Goal: Transaction & Acquisition: Book appointment/travel/reservation

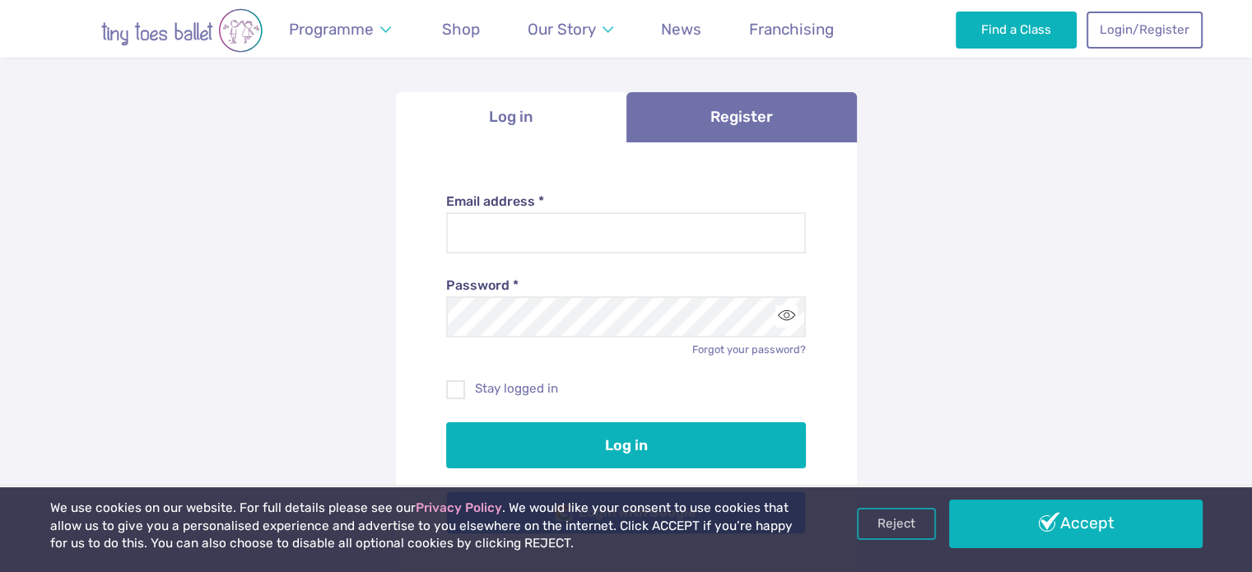
scroll to position [329, 0]
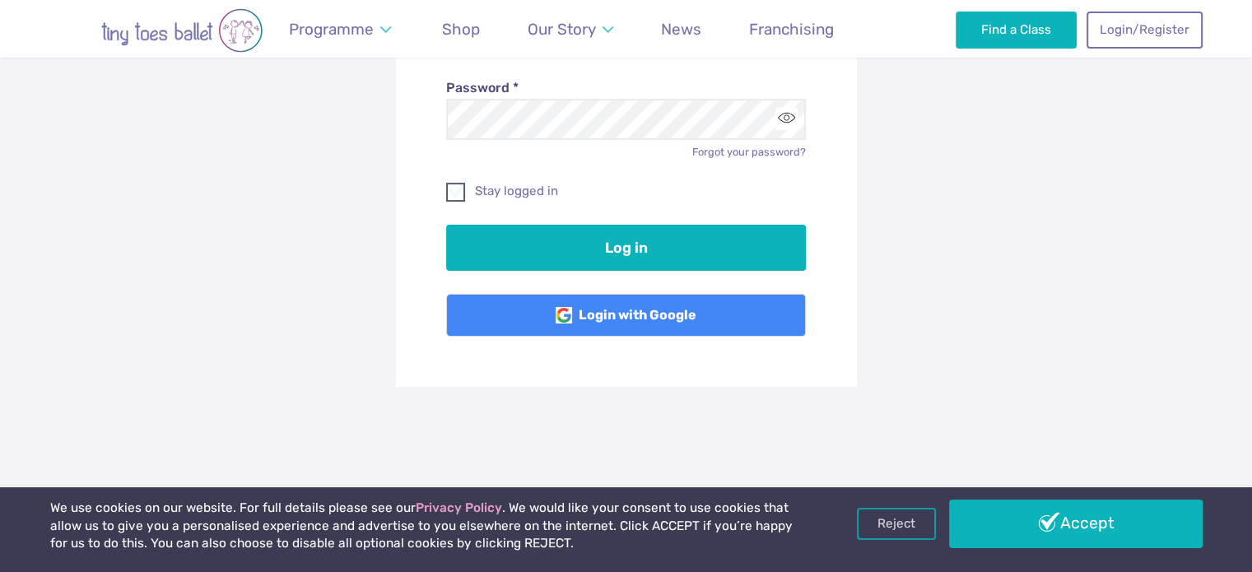
type input "**********"
click at [500, 183] on label "Stay logged in" at bounding box center [626, 191] width 360 height 17
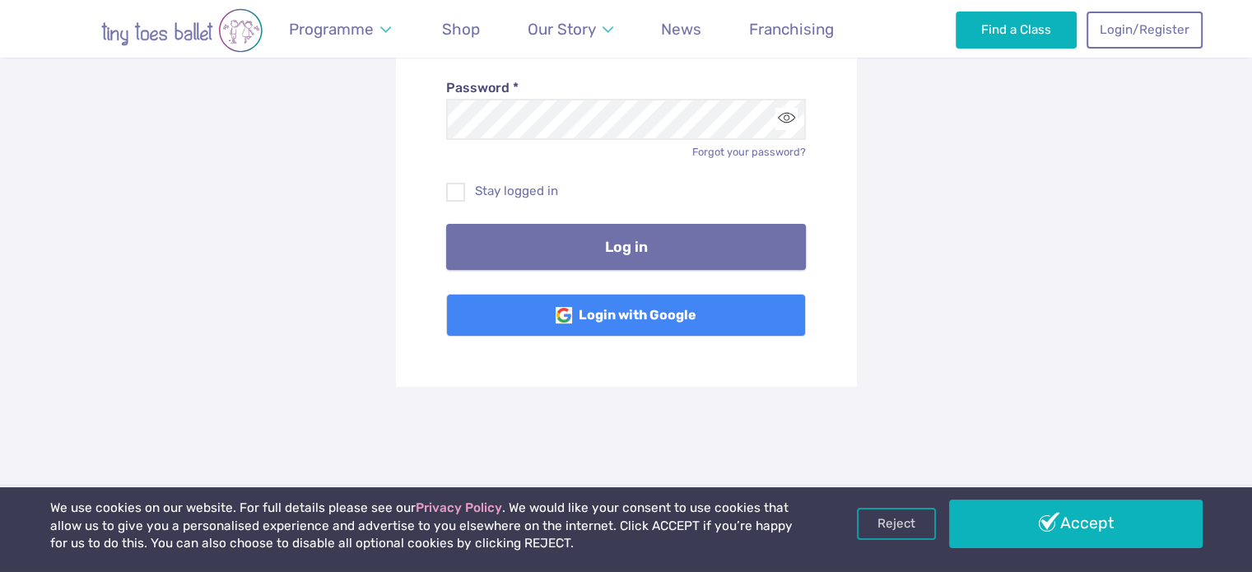
click at [676, 246] on button "Log in" at bounding box center [626, 247] width 360 height 46
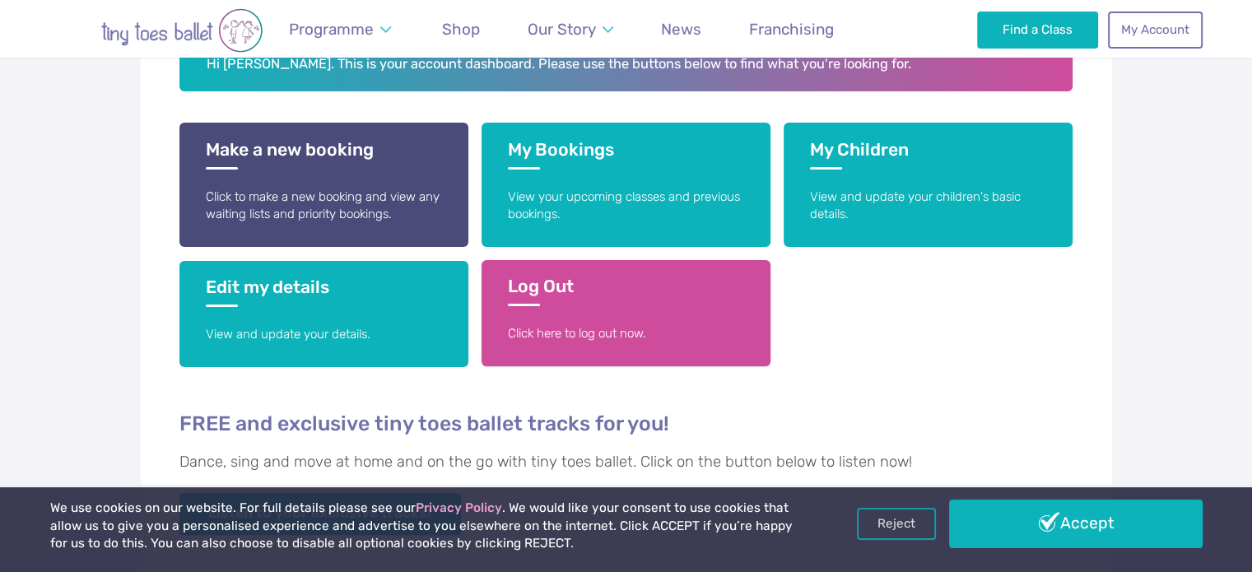
scroll to position [412, 0]
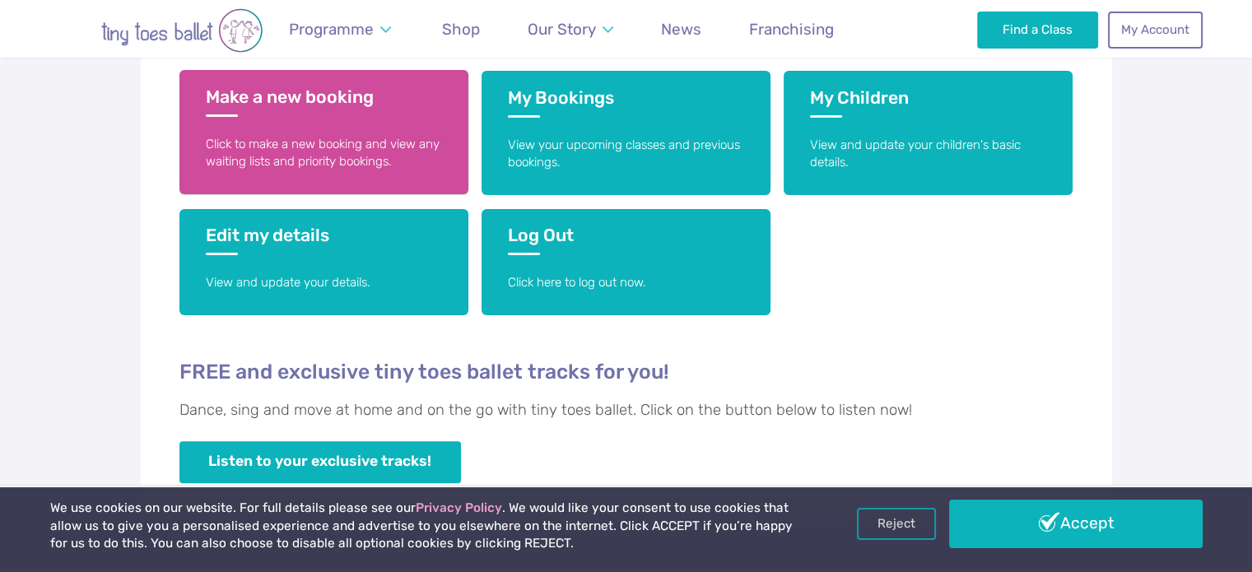
click at [281, 121] on link "Make a new booking Click to make a new booking and view any waiting lists and p…" at bounding box center [323, 132] width 289 height 124
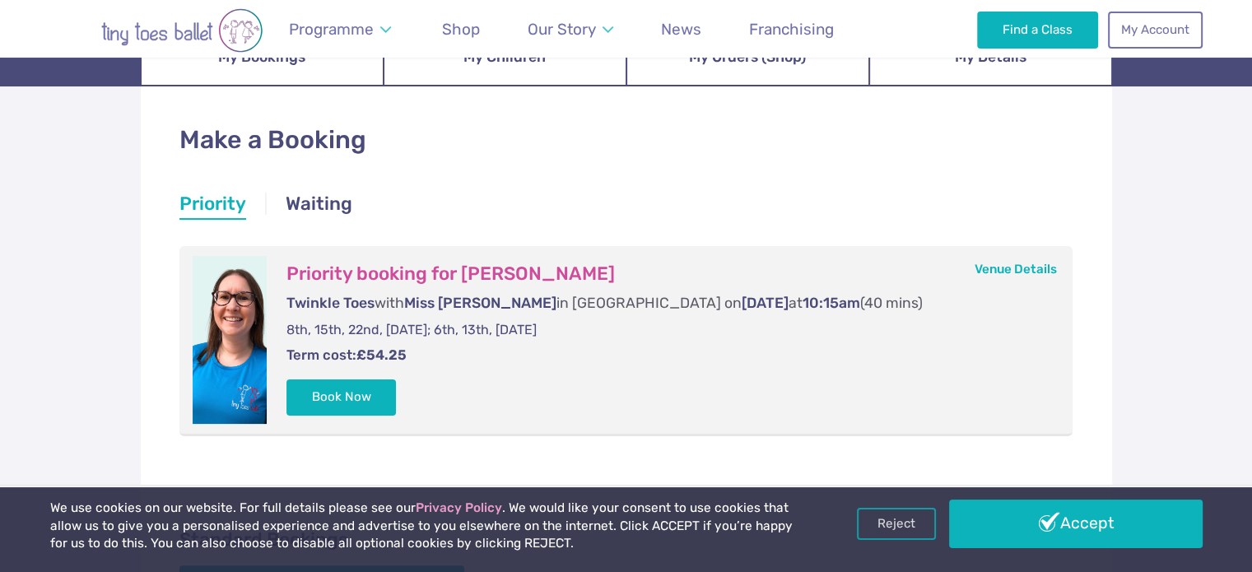
scroll to position [247, 0]
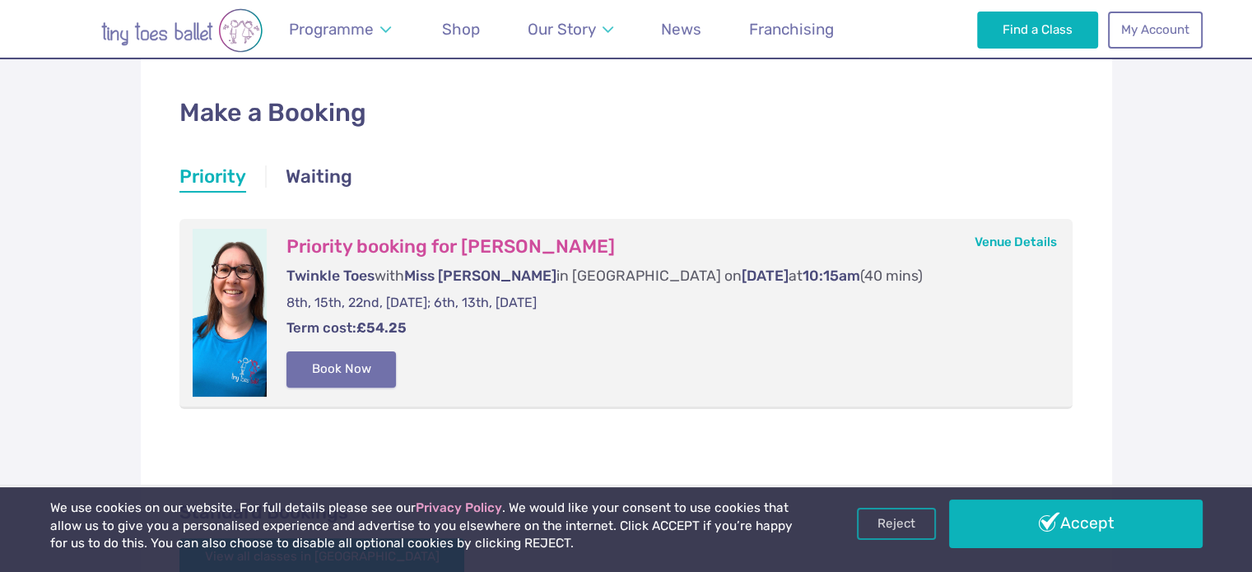
click at [367, 365] on button "Book Now" at bounding box center [341, 369] width 110 height 36
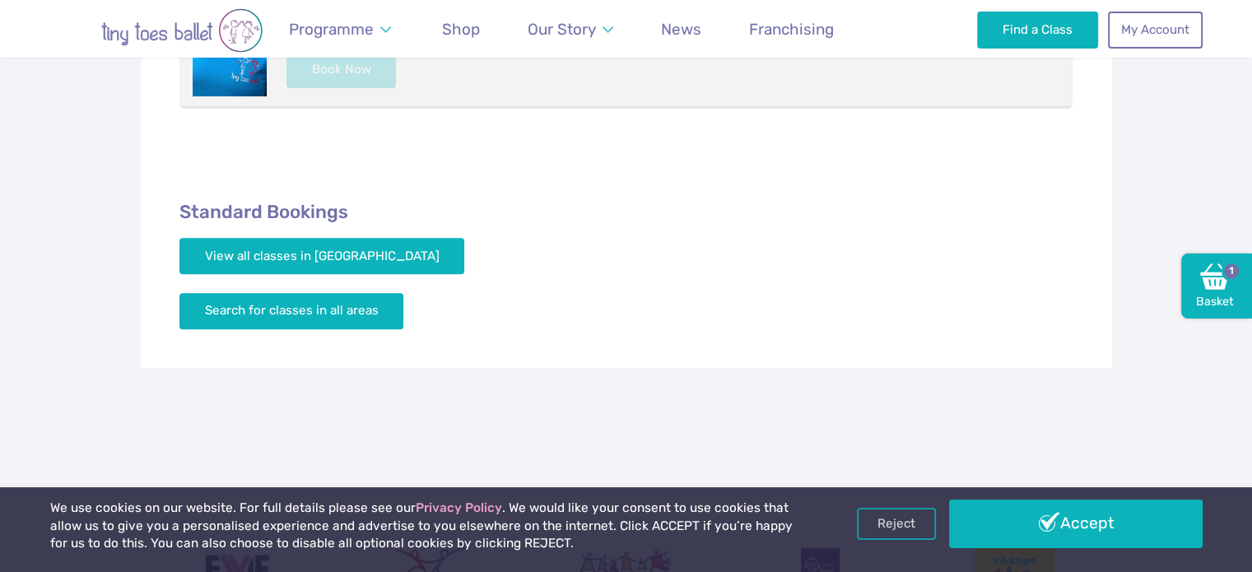
scroll to position [576, 0]
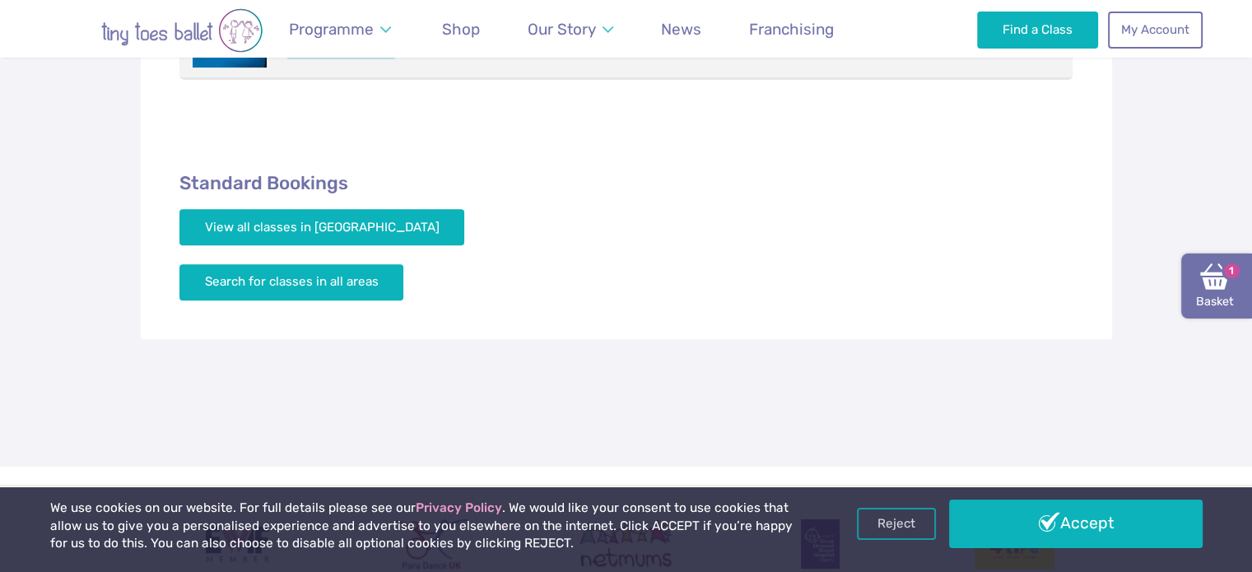
click at [1208, 283] on img at bounding box center [1215, 277] width 30 height 30
click at [1197, 280] on link "Basket 1" at bounding box center [1216, 287] width 71 height 66
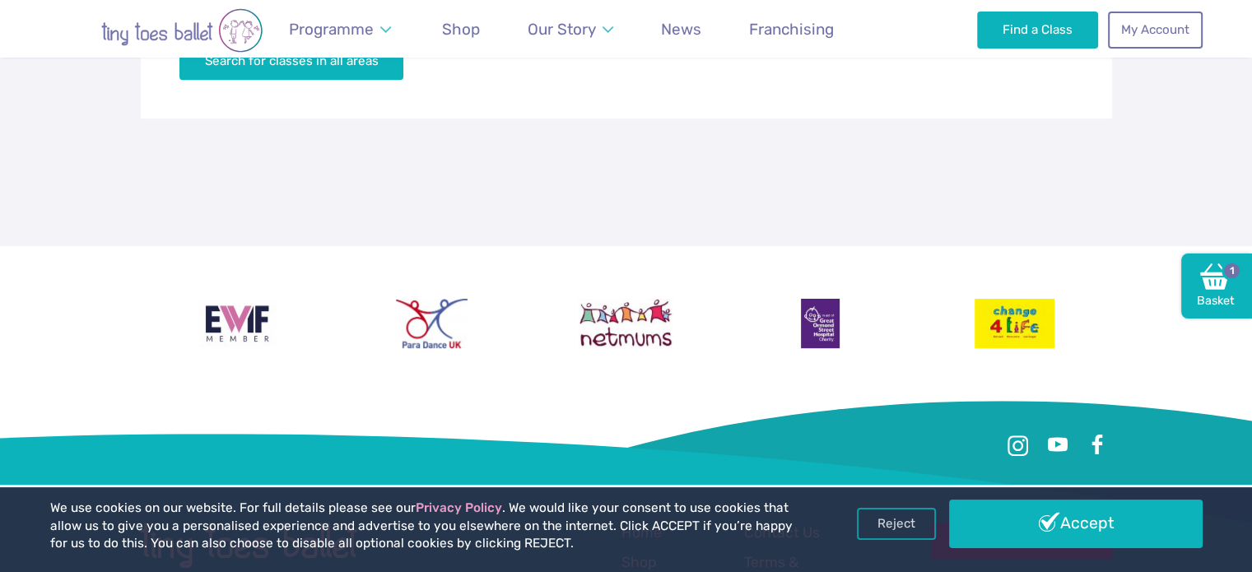
scroll to position [823, 0]
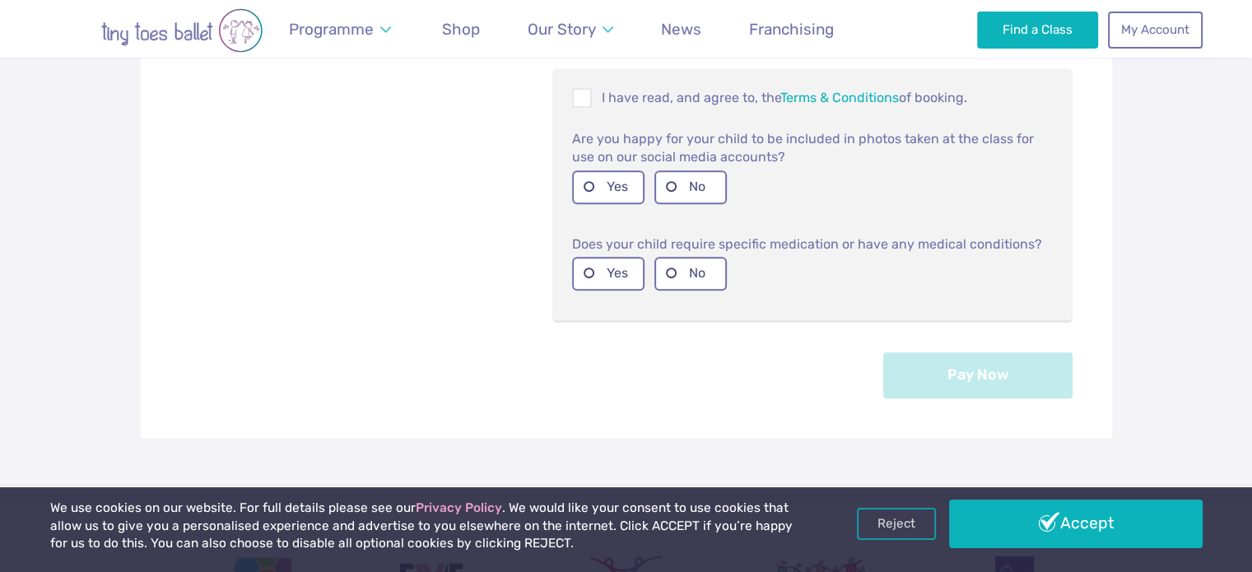
scroll to position [741, 0]
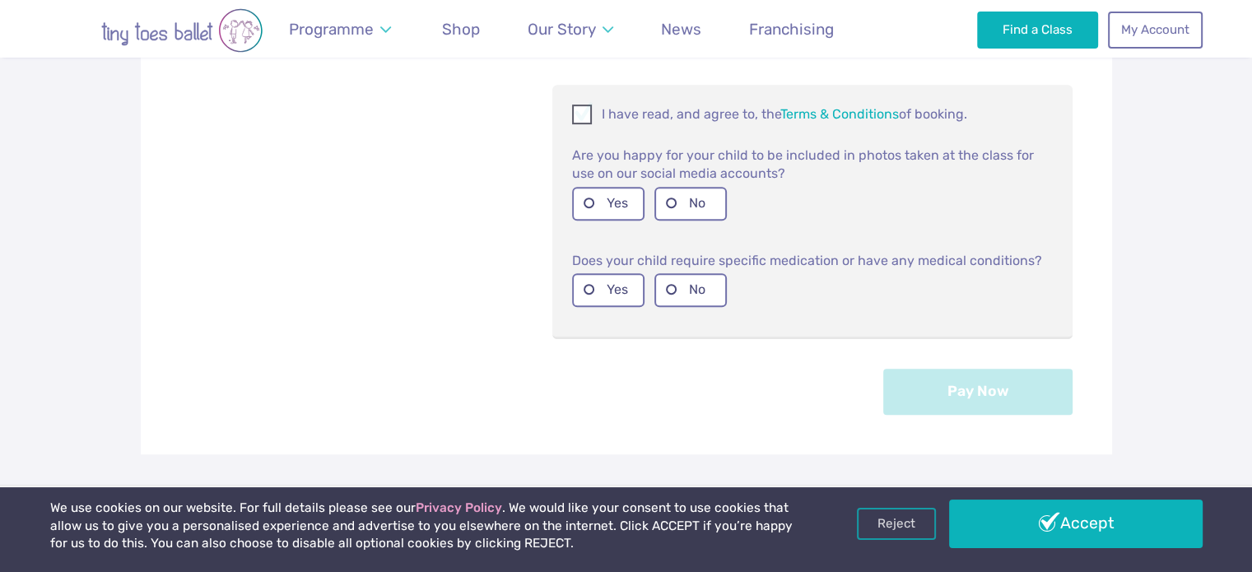
click at [586, 114] on span at bounding box center [583, 117] width 18 height 16
click at [613, 192] on label "Yes" at bounding box center [608, 204] width 72 height 34
click at [603, 290] on label "Yes" at bounding box center [608, 290] width 72 height 34
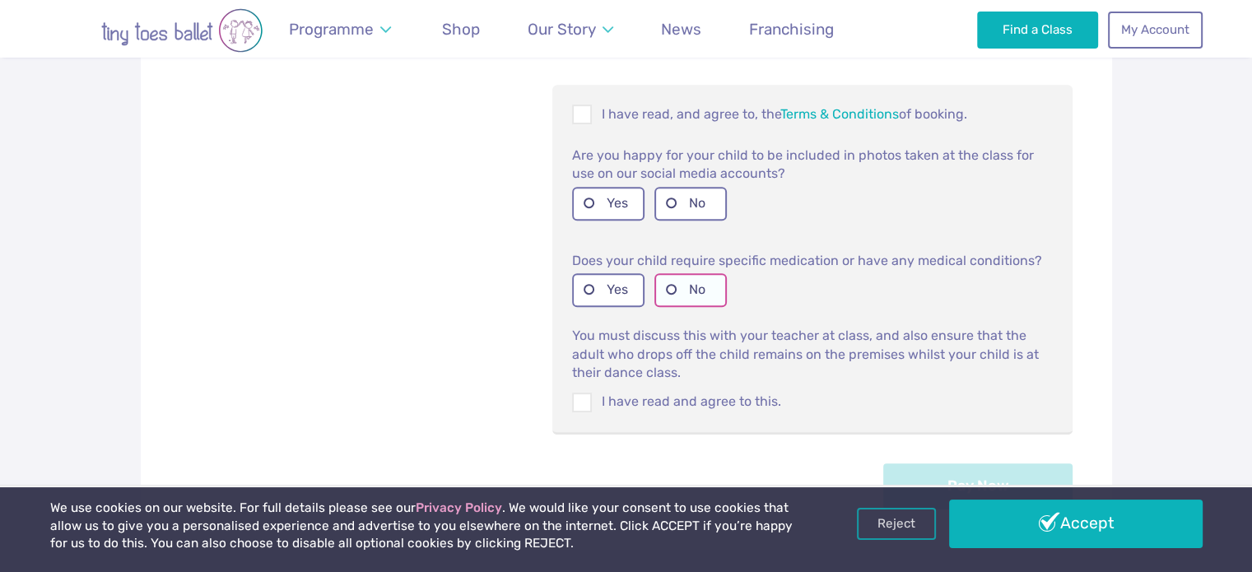
click at [700, 282] on label "No" at bounding box center [690, 290] width 72 height 34
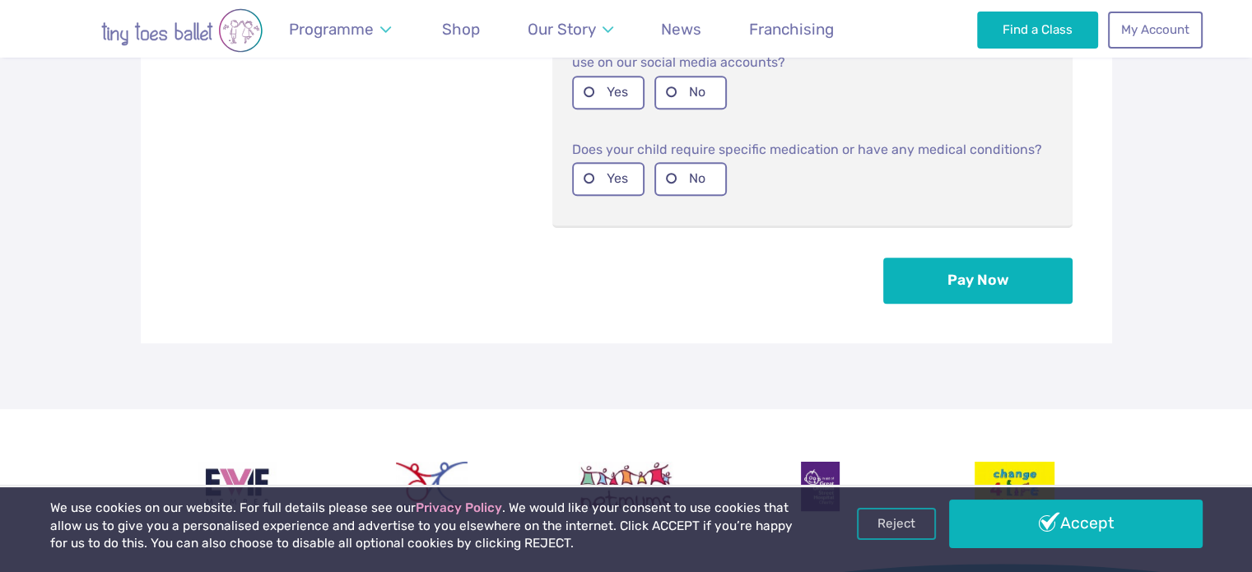
scroll to position [988, 0]
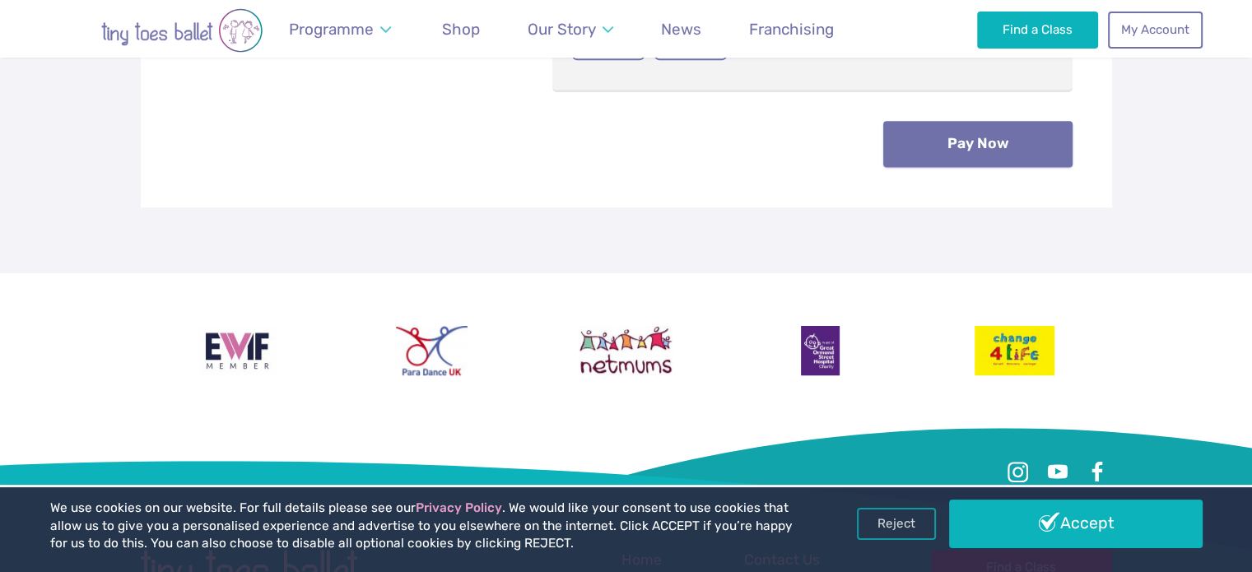
click at [935, 156] on button "Pay Now" at bounding box center [977, 144] width 189 height 46
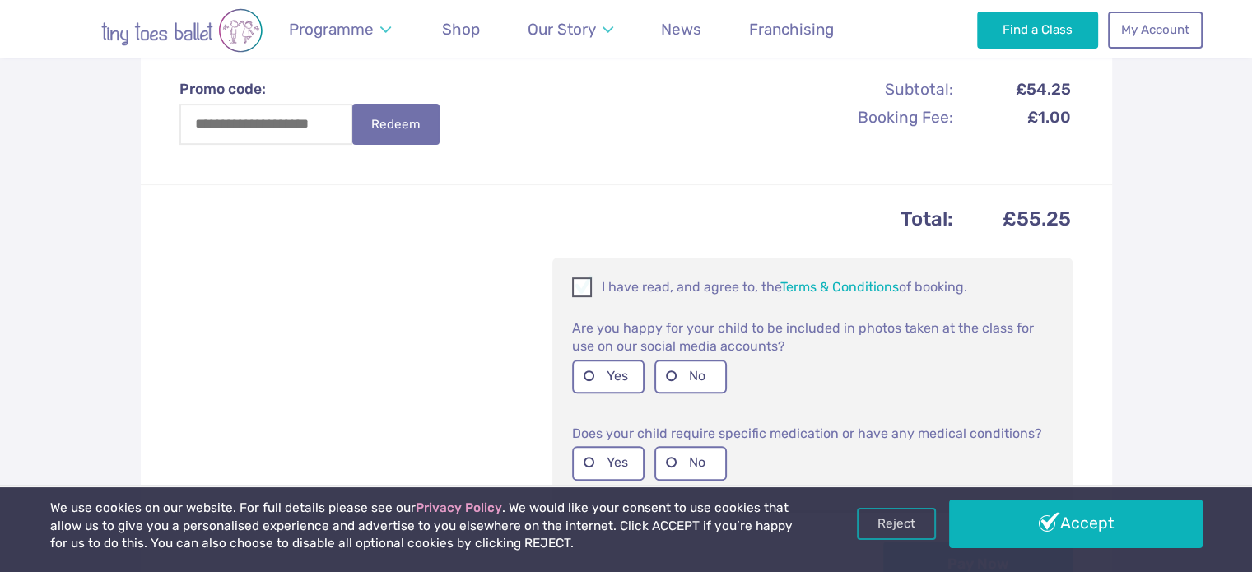
scroll to position [658, 0]
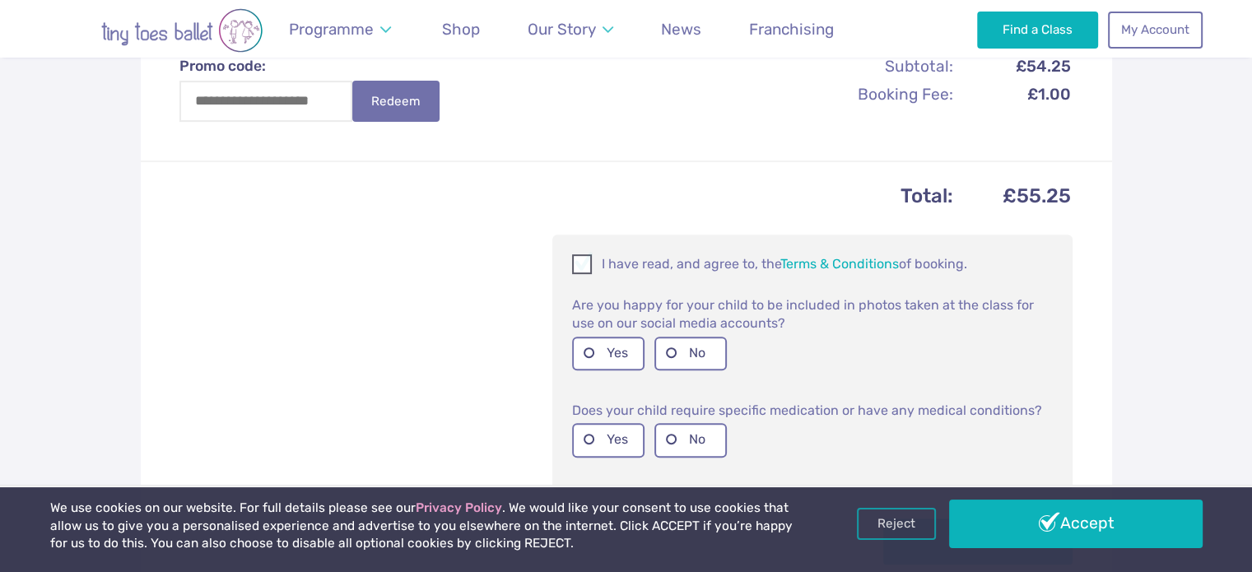
click at [588, 269] on span at bounding box center [583, 267] width 18 height 16
click at [605, 343] on label "Yes" at bounding box center [608, 354] width 72 height 34
click at [682, 435] on label "No" at bounding box center [690, 440] width 72 height 34
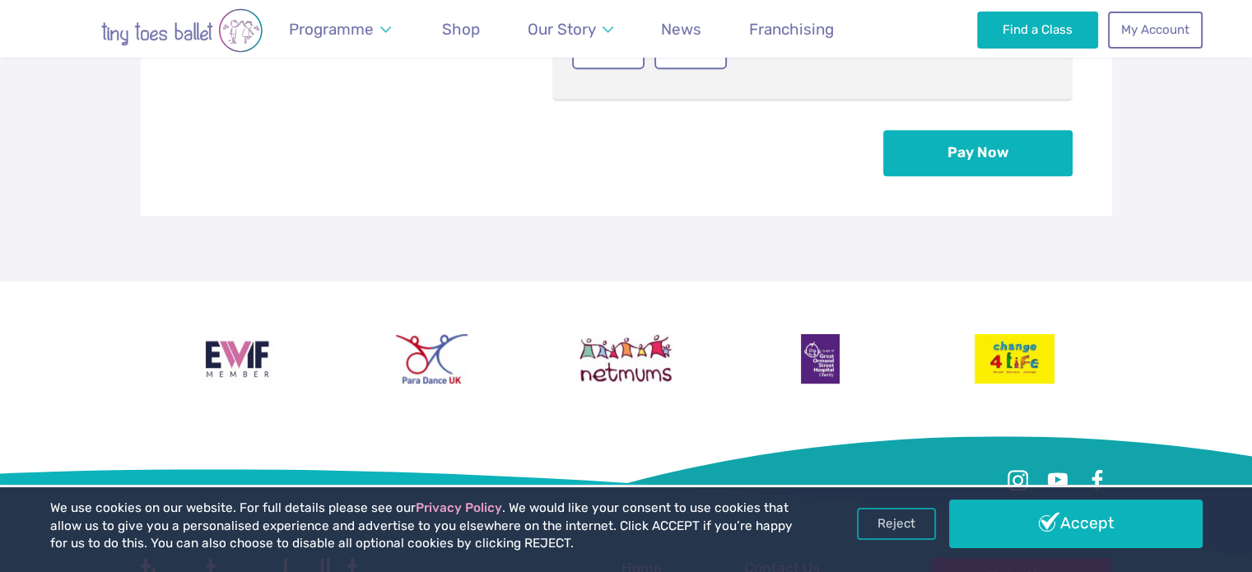
scroll to position [1027, 0]
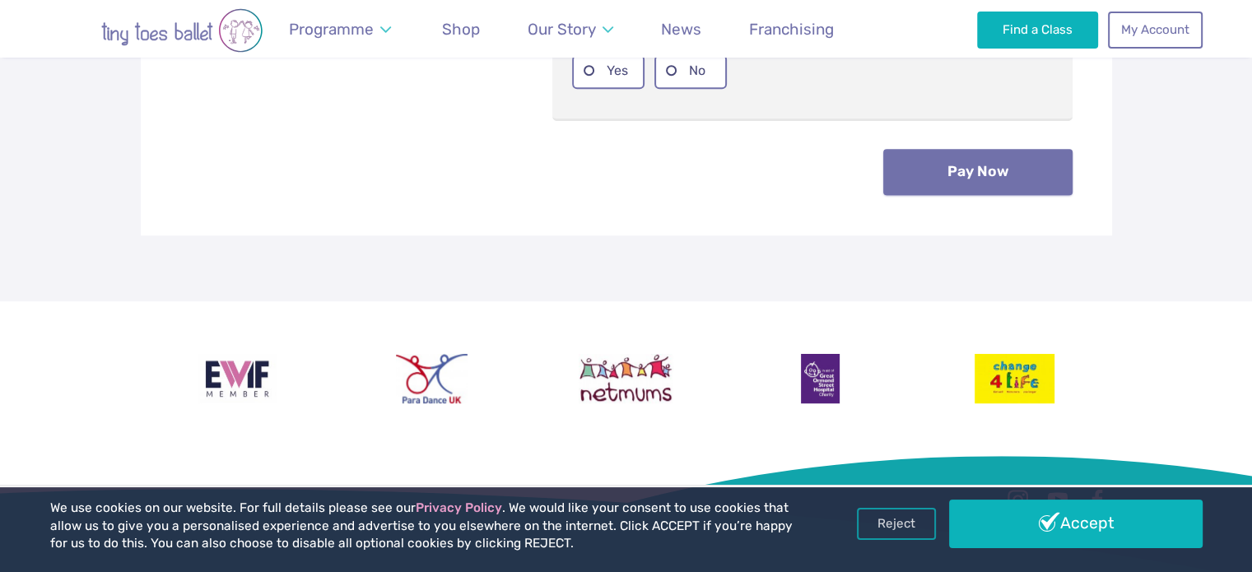
click at [971, 167] on button "Pay Now" at bounding box center [977, 172] width 189 height 46
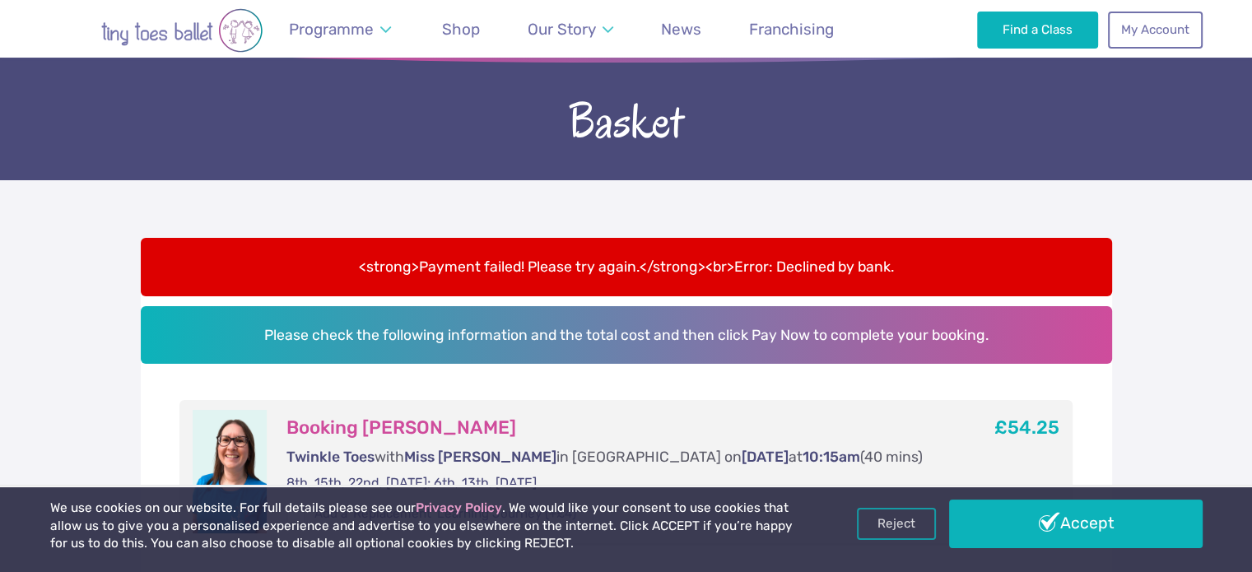
scroll to position [576, 0]
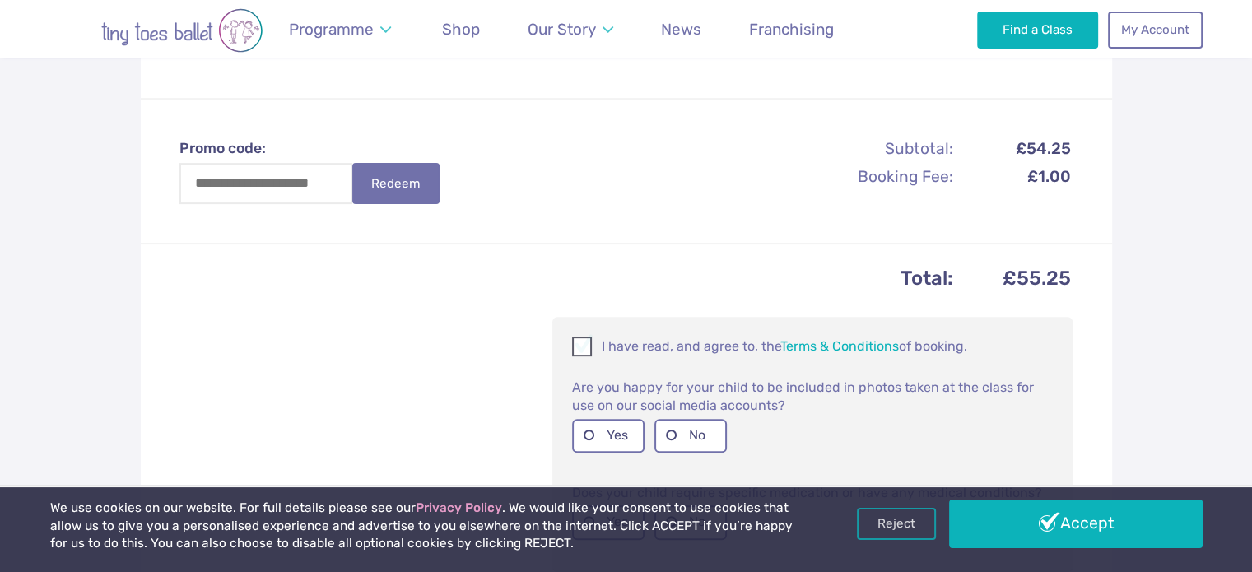
click at [578, 342] on span at bounding box center [583, 350] width 18 height 16
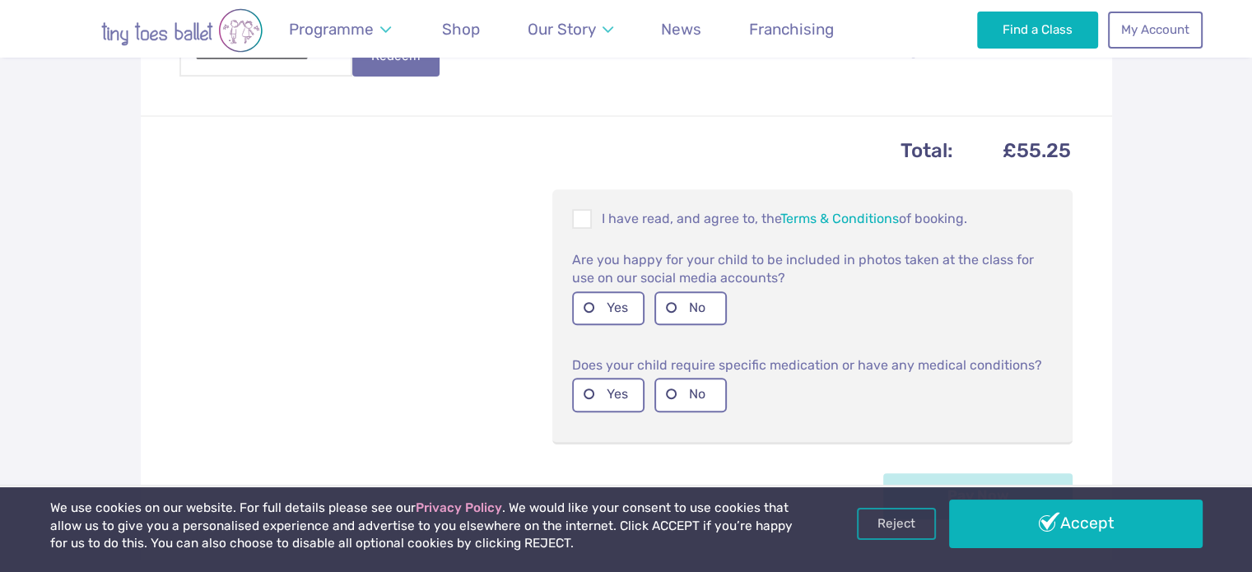
scroll to position [741, 0]
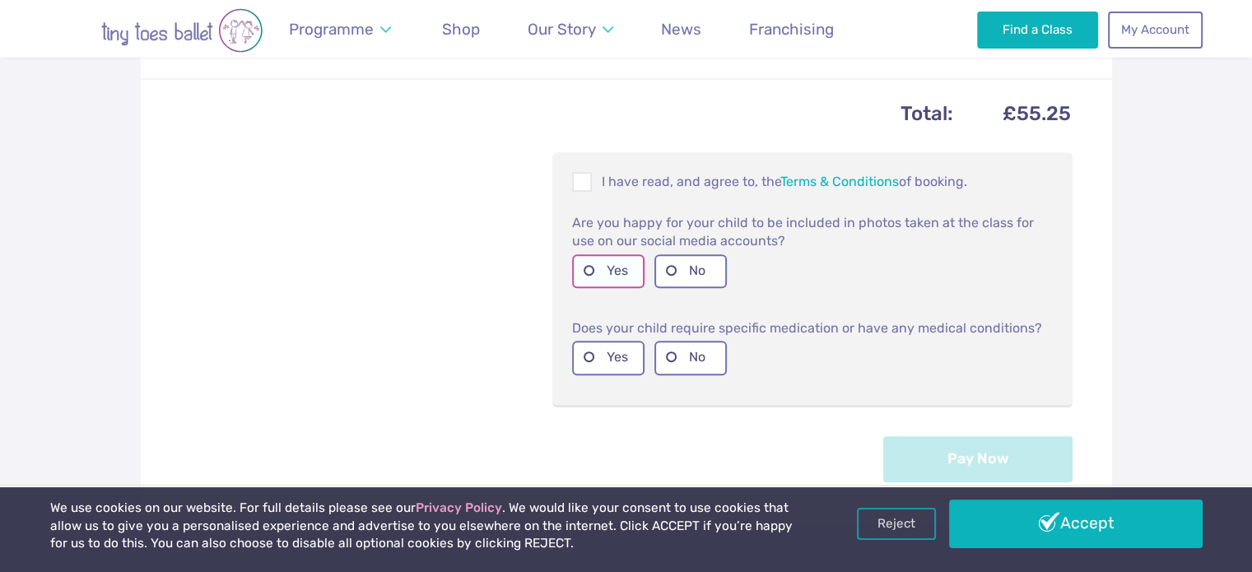
click at [600, 276] on label "Yes" at bounding box center [608, 271] width 72 height 34
click at [677, 356] on label "No" at bounding box center [690, 358] width 72 height 34
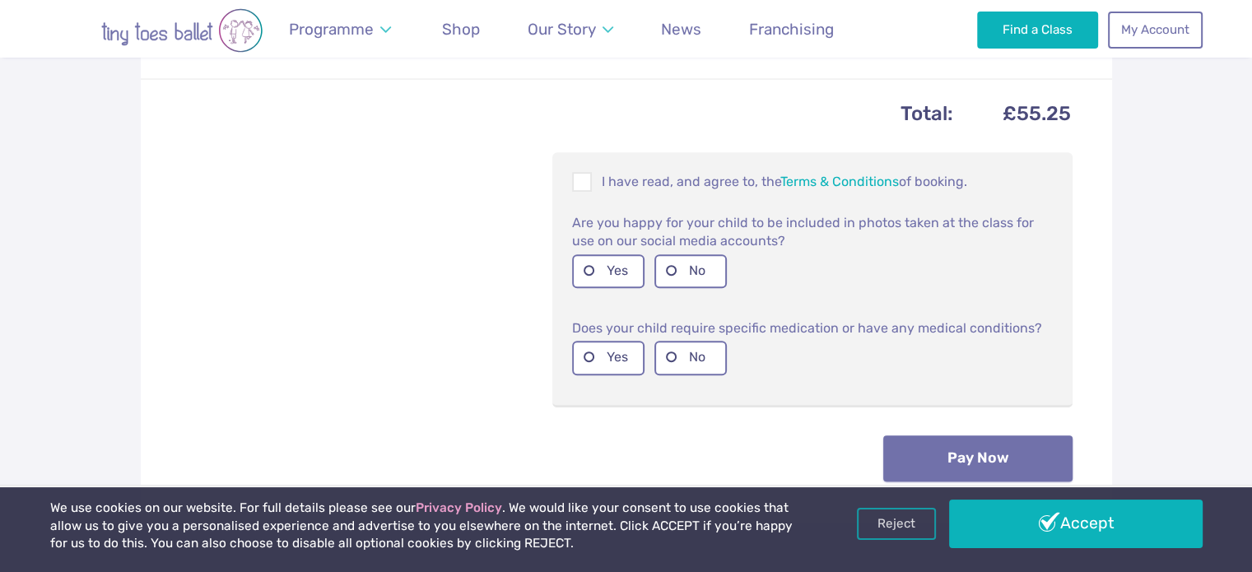
click at [938, 455] on button "Pay Now" at bounding box center [977, 458] width 189 height 46
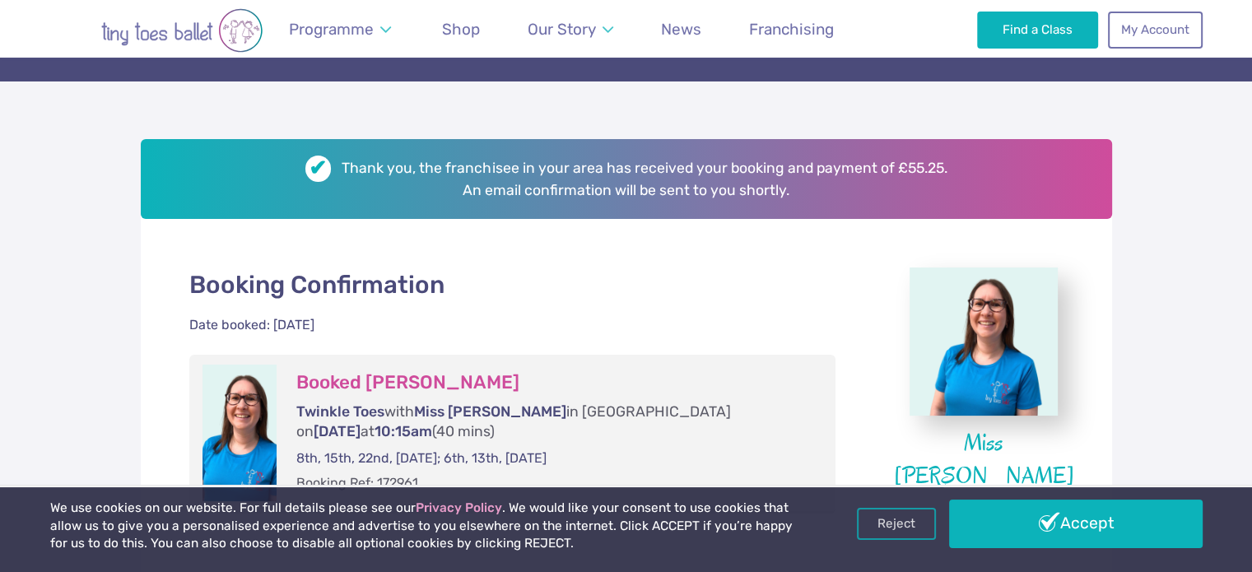
scroll to position [165, 0]
